Goal: Information Seeking & Learning: Check status

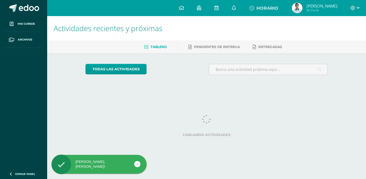
click at [329, 6] on span "[PERSON_NAME]" at bounding box center [322, 5] width 31 height 5
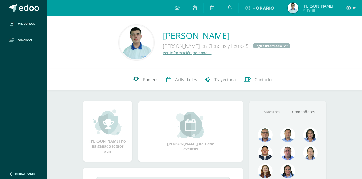
click at [145, 84] on link "Punteos" at bounding box center [146, 79] width 34 height 21
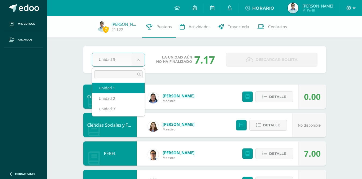
select select "Unidad 1"
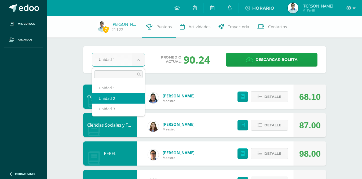
select select "Unidad 2"
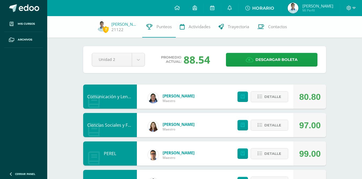
drag, startPoint x: 348, startPoint y: 12, endPoint x: 348, endPoint y: 5, distance: 7.2
click at [348, 8] on div at bounding box center [351, 8] width 22 height 16
click at [348, 4] on div at bounding box center [351, 8] width 22 height 16
click at [353, 5] on span at bounding box center [350, 8] width 9 height 6
click at [334, 37] on span "Cerrar sesión" at bounding box center [337, 36] width 24 height 5
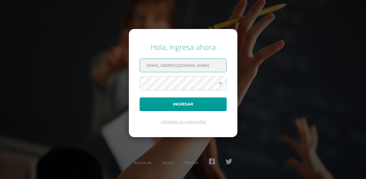
click at [157, 66] on input "21122@lasallechiquimula.edu.gt" at bounding box center [183, 65] width 87 height 13
type input "24100@lasallechiquimula.edu.gt"
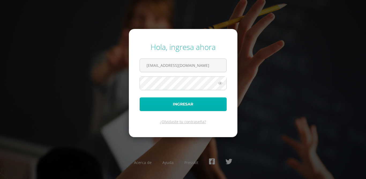
click at [197, 102] on button "Ingresar" at bounding box center [183, 104] width 87 height 14
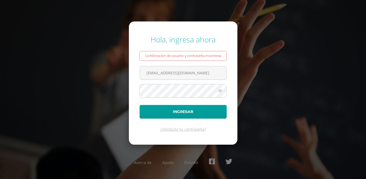
click at [219, 89] on icon at bounding box center [220, 90] width 7 height 6
click at [140, 105] on button "Ingresar" at bounding box center [183, 112] width 87 height 14
click at [219, 75] on input "24100@lasallechiquimula.edu.gt" at bounding box center [183, 72] width 87 height 13
click at [218, 88] on icon at bounding box center [220, 90] width 7 height 6
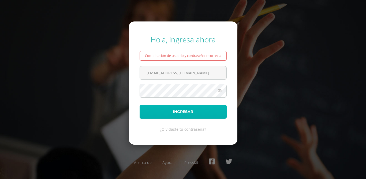
click at [193, 116] on button "Ingresar" at bounding box center [183, 112] width 87 height 14
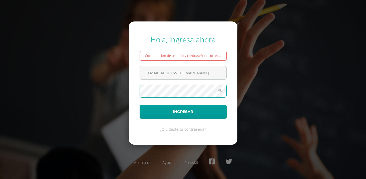
click at [220, 90] on icon at bounding box center [220, 90] width 7 height 6
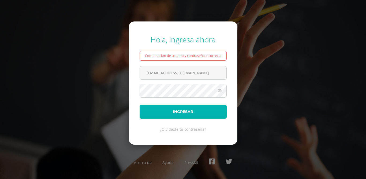
click at [207, 111] on button "Ingresar" at bounding box center [183, 112] width 87 height 14
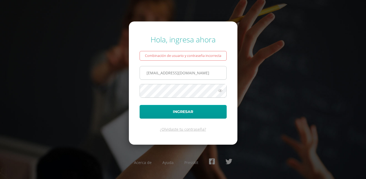
drag, startPoint x: 155, startPoint y: 75, endPoint x: 161, endPoint y: 78, distance: 6.2
click at [156, 75] on input "[EMAIL_ADDRESS][DOMAIN_NAME]" at bounding box center [183, 72] width 87 height 13
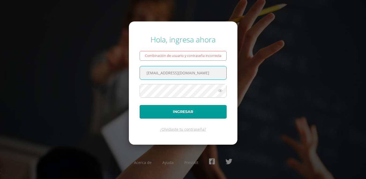
click at [159, 71] on input "24100@lasallechiquimula.edu.gt" at bounding box center [183, 72] width 87 height 13
click at [158, 73] on input "24100@lasallechiquimula.edu.gt" at bounding box center [183, 72] width 87 height 13
click at [157, 76] on input "24100@lasallechiquimula.edu.gt" at bounding box center [183, 72] width 87 height 13
type input "23082@lasallechiquimula.edu.gt"
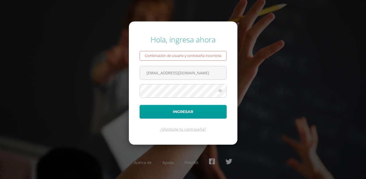
click at [217, 100] on form "Hola, ingresa ahora Combinación de usuario y contraseña incorrecta 23082@lasall…" at bounding box center [183, 82] width 109 height 123
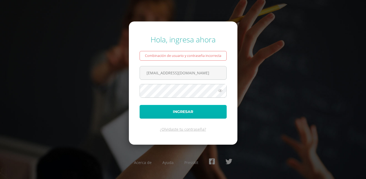
click at [216, 114] on button "Ingresar" at bounding box center [183, 112] width 87 height 14
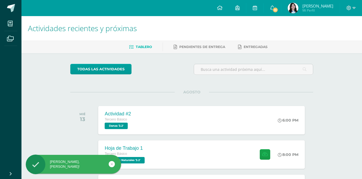
click at [320, 1] on link "[PERSON_NAME] Mi Perfil" at bounding box center [310, 8] width 58 height 16
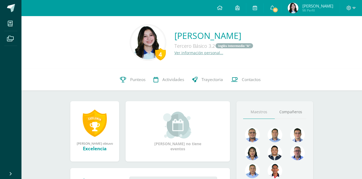
click at [314, 6] on span "Ximena María" at bounding box center [317, 5] width 31 height 5
click at [117, 88] on div "4 Ximena Parrilla 23082 Punteos Actividades Trayectoria Contactos" at bounding box center [191, 79] width 340 height 21
click at [121, 84] on link "Punteos" at bounding box center [133, 79] width 34 height 21
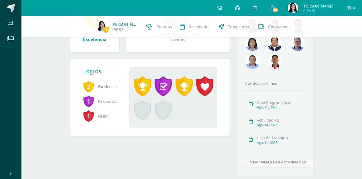
scroll to position [107, 0]
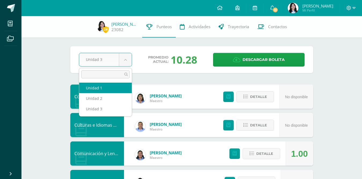
select select "Unidad 1"
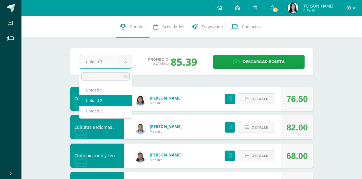
select select "Unidad 2"
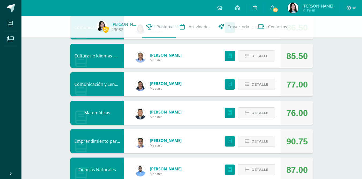
scroll to position [80, 0]
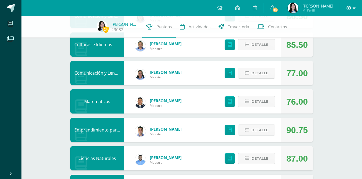
click at [347, 6] on icon at bounding box center [348, 8] width 5 height 5
click at [336, 33] on link "Cerrar sesión" at bounding box center [334, 37] width 42 height 8
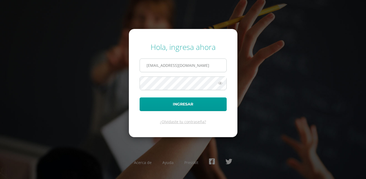
click at [156, 68] on input "[EMAIL_ADDRESS][DOMAIN_NAME]" at bounding box center [183, 65] width 87 height 13
click at [157, 65] on input "[EMAIL_ADDRESS][DOMAIN_NAME]" at bounding box center [183, 65] width 87 height 13
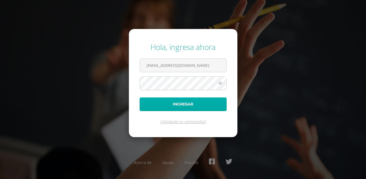
type input "[EMAIL_ADDRESS][DOMAIN_NAME]"
click at [209, 102] on button "Ingresar" at bounding box center [183, 104] width 87 height 14
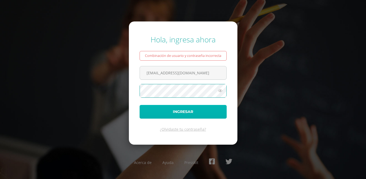
click at [191, 111] on button "Ingresar" at bounding box center [183, 112] width 87 height 14
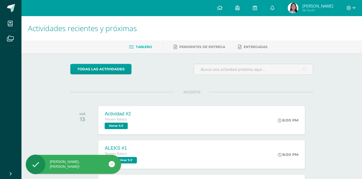
click at [315, 11] on span "Mi Perfil" at bounding box center [317, 10] width 31 height 5
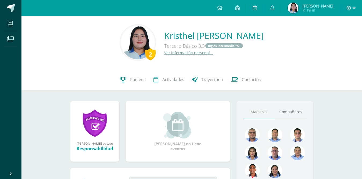
click at [115, 74] on div "2 [PERSON_NAME] 23083 Punteos Actividades Trayectoria Contactos" at bounding box center [191, 79] width 340 height 21
click at [120, 80] on link "Punteos" at bounding box center [133, 79] width 34 height 21
click at [121, 80] on link "Punteos" at bounding box center [133, 79] width 34 height 21
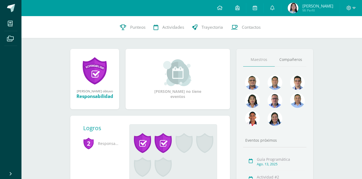
scroll to position [54, 0]
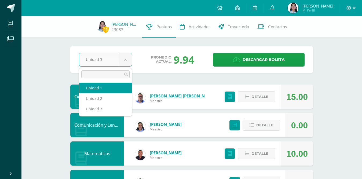
select select "Unidad 1"
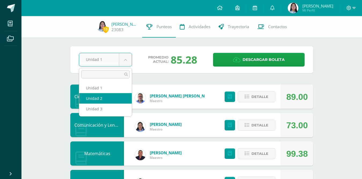
drag, startPoint x: 88, startPoint y: 97, endPoint x: 85, endPoint y: 95, distance: 3.6
select select "Unidad 2"
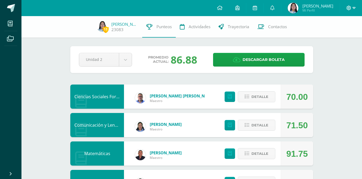
click at [350, 9] on icon at bounding box center [348, 8] width 5 height 5
click at [332, 40] on link "Cerrar sesión" at bounding box center [334, 37] width 42 height 8
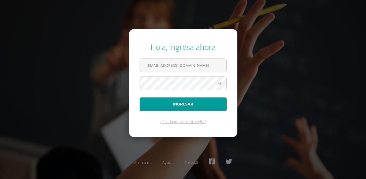
click at [233, 71] on form "Hola, ingresa ahora 21122@lasallechiquimula.edu.gt Ingresar ¿Olvidaste tu contr…" at bounding box center [183, 83] width 109 height 108
click at [162, 65] on input "21122@lasallechiquimula.edu.gt" at bounding box center [183, 65] width 87 height 13
click at [158, 65] on input "21122@lasallechiquimula.edu.gt" at bounding box center [183, 65] width 87 height 13
click at [210, 70] on input "21122@lasallechiquimula.ed" at bounding box center [183, 65] width 87 height 13
click at [157, 67] on input "21122@lasallechiquimula.edu.gt" at bounding box center [183, 65] width 87 height 13
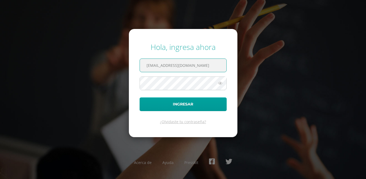
click at [154, 64] on input "21122@lasallechiquimula.edu.gt" at bounding box center [183, 65] width 87 height 13
click at [157, 65] on input "21122@lasallechiquimula.edu.gt" at bounding box center [183, 65] width 87 height 13
click at [152, 67] on input "21122@lasallechiquimula.edu.gt" at bounding box center [183, 65] width 87 height 13
click at [154, 65] on input "21122@lasallechiquimula.edu.gt" at bounding box center [183, 65] width 87 height 13
click at [157, 66] on input "21122@lasallechiquimula.edu.gt" at bounding box center [183, 65] width 87 height 13
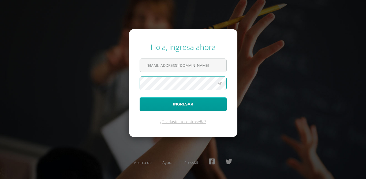
click at [220, 83] on icon at bounding box center [220, 83] width 7 height 6
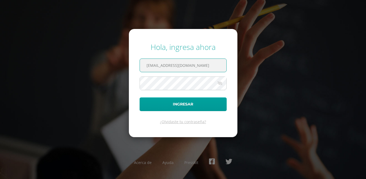
click at [157, 65] on input "22084@lasallechiquimula.edu.gt" at bounding box center [183, 65] width 87 height 13
click at [150, 65] on input "22084@lasallechiquimula.edu.gt" at bounding box center [183, 65] width 87 height 13
type input "[EMAIL_ADDRESS][DOMAIN_NAME]"
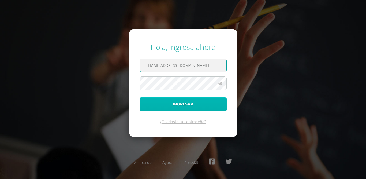
click at [186, 105] on button "Ingresar" at bounding box center [183, 104] width 87 height 14
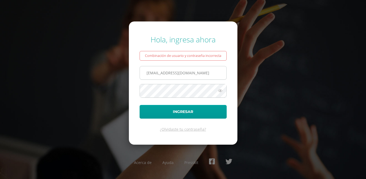
click at [157, 72] on input "[EMAIL_ADDRESS][DOMAIN_NAME]" at bounding box center [183, 72] width 87 height 13
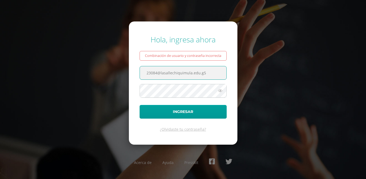
click at [223, 72] on input "23084@lasallechiquimula.edu.g5" at bounding box center [183, 72] width 87 height 13
click at [157, 74] on input "23084@lasallechiquimula.edu.gt" at bounding box center [183, 72] width 87 height 13
type input "23085@lasallechiquimula.edu.gt"
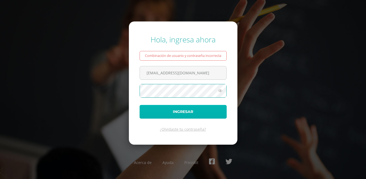
click at [199, 110] on button "Ingresar" at bounding box center [183, 112] width 87 height 14
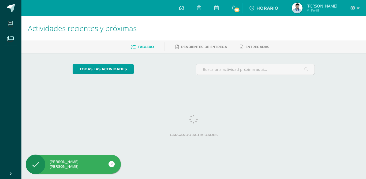
click at [319, 4] on span "[PERSON_NAME]" at bounding box center [322, 5] width 31 height 5
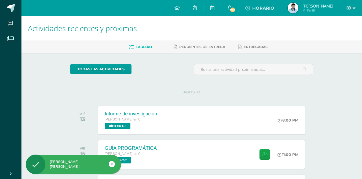
click at [319, 3] on span "[PERSON_NAME]" at bounding box center [317, 5] width 31 height 5
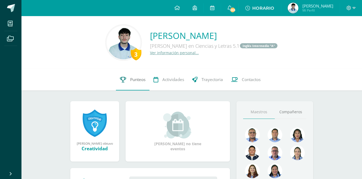
click at [117, 78] on link "Punteos" at bounding box center [133, 79] width 34 height 21
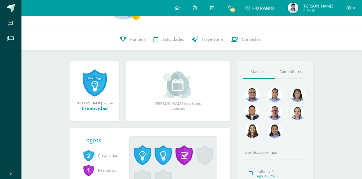
scroll to position [107, 0]
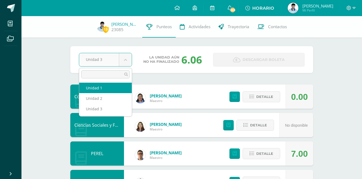
select select "Unidad 1"
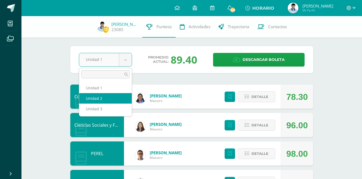
select select "Unidad 2"
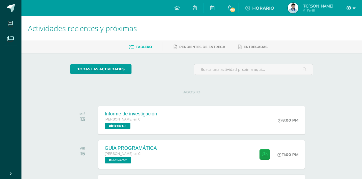
click at [349, 9] on icon at bounding box center [348, 8] width 5 height 5
click at [335, 36] on span "Cerrar sesión" at bounding box center [337, 36] width 24 height 5
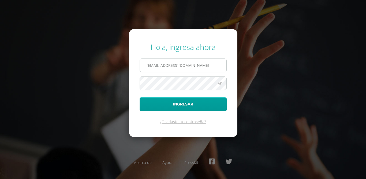
click at [155, 65] on input "21122@lasallechiquimula.edu.gt" at bounding box center [183, 65] width 87 height 13
click at [157, 67] on input "21122@lasallechiquimula.edu.gt" at bounding box center [183, 65] width 87 height 13
type input "24020@lasallechiquimula.edu.gt"
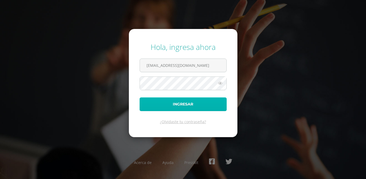
click at [209, 100] on button "Ingresar" at bounding box center [183, 104] width 87 height 14
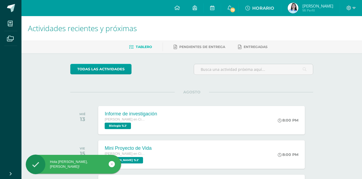
click at [320, 6] on span "[PERSON_NAME]" at bounding box center [317, 5] width 31 height 5
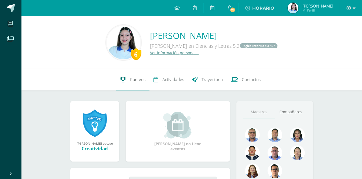
click at [126, 81] on icon at bounding box center [123, 80] width 6 height 6
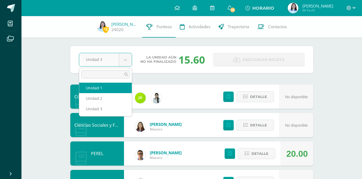
select select "Unidad 1"
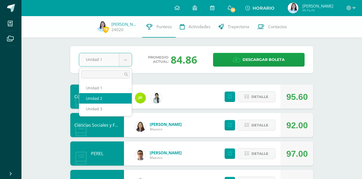
select select "Unidad 2"
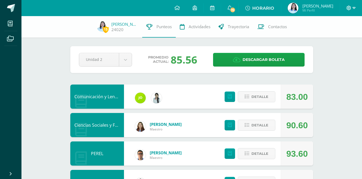
click at [350, 10] on span at bounding box center [350, 8] width 9 height 6
click at [342, 36] on span "Cerrar sesión" at bounding box center [337, 36] width 24 height 5
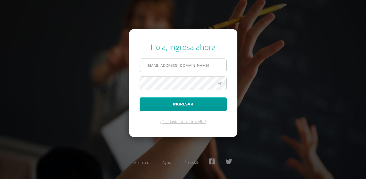
click at [160, 64] on input "[EMAIL_ADDRESS][DOMAIN_NAME]" at bounding box center [183, 65] width 87 height 13
click at [157, 65] on input "21122@lasallechiquimula.edu.gt" at bounding box center [183, 65] width 87 height 13
click at [157, 63] on input "21122@lasallechiquimula.edu.gt" at bounding box center [183, 65] width 87 height 13
type input "23092@lasallechiquimula.edu.gt"
click at [221, 83] on icon at bounding box center [220, 83] width 7 height 6
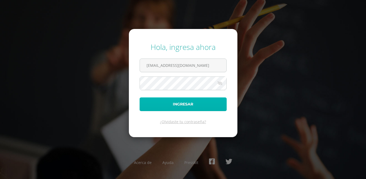
click at [189, 108] on button "Ingresar" at bounding box center [183, 104] width 87 height 14
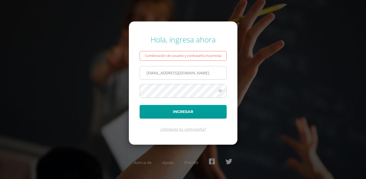
click at [208, 74] on input "[EMAIL_ADDRESS][DOMAIN_NAME]" at bounding box center [183, 72] width 87 height 13
click at [157, 75] on input "23092@lasallechiquimula.edu.gt" at bounding box center [183, 72] width 87 height 13
click at [222, 92] on icon at bounding box center [220, 90] width 7 height 6
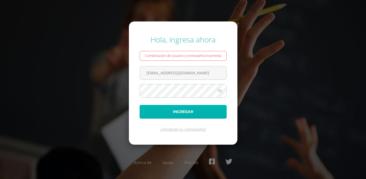
click at [204, 112] on button "Ingresar" at bounding box center [183, 112] width 87 height 14
